Goal: Information Seeking & Learning: Understand process/instructions

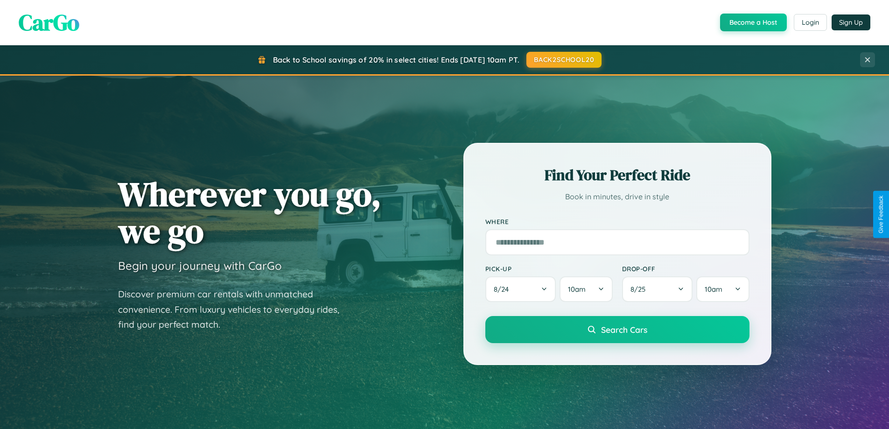
scroll to position [1795, 0]
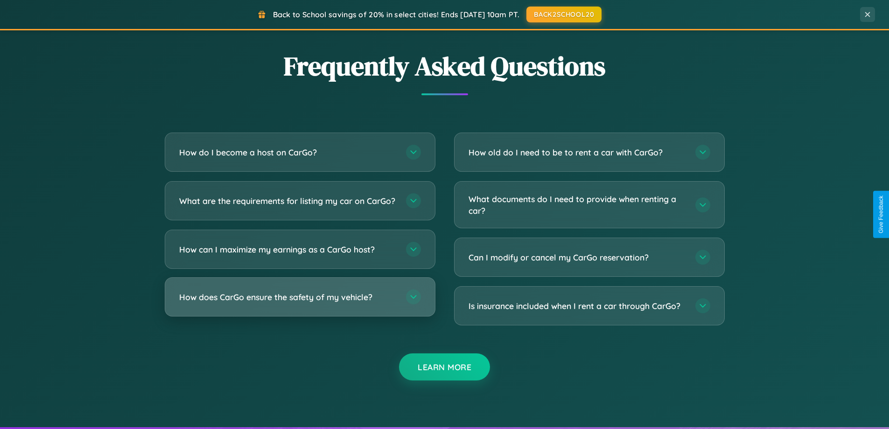
click at [300, 303] on h3 "How does CarGo ensure the safety of my vehicle?" at bounding box center [287, 297] width 217 height 12
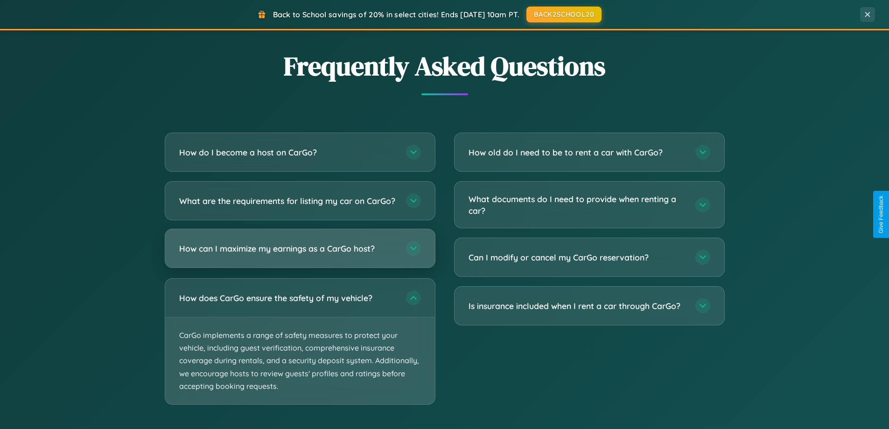
click at [300, 254] on h3 "How can I maximize my earnings as a CarGo host?" at bounding box center [287, 249] width 217 height 12
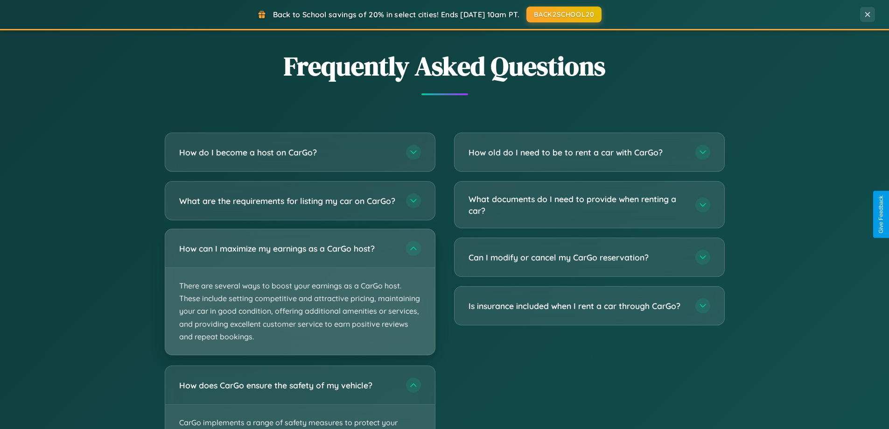
click at [300, 300] on p "There are several ways to boost your earnings as a CarGo host. These include se…" at bounding box center [300, 311] width 270 height 87
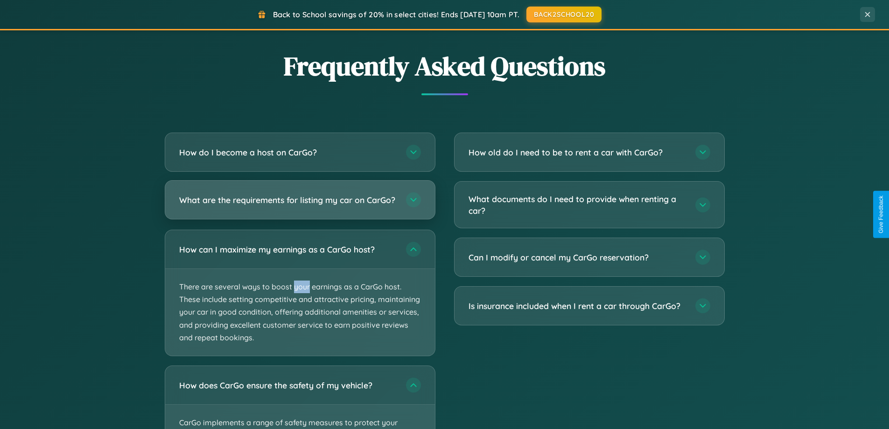
click at [300, 204] on h3 "What are the requirements for listing my car on CarGo?" at bounding box center [287, 200] width 217 height 12
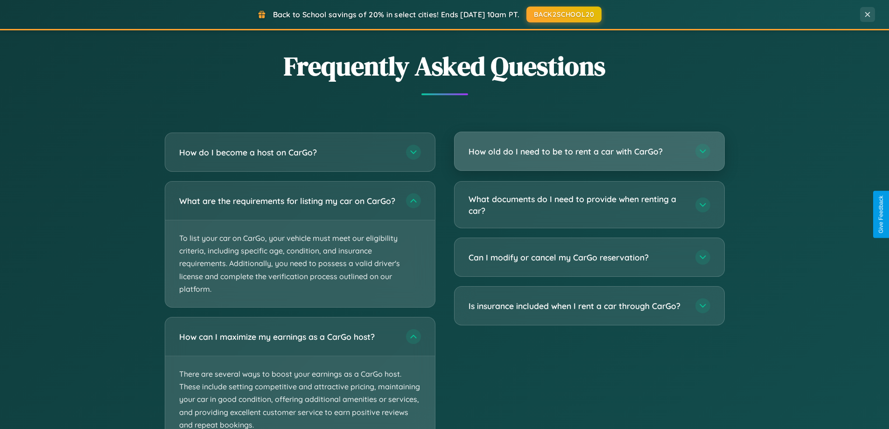
click at [589, 151] on h3 "How old do I need to be to rent a car with CarGo?" at bounding box center [576, 152] width 217 height 12
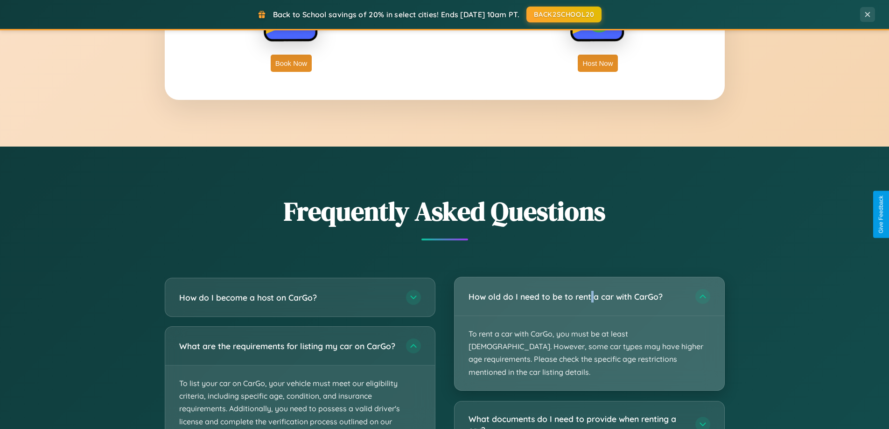
scroll to position [1499, 0]
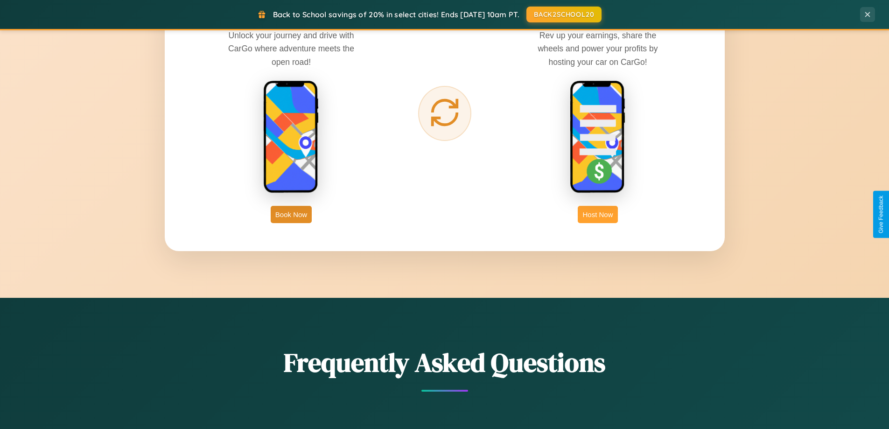
click at [598, 214] on button "Host Now" at bounding box center [598, 214] width 40 height 17
